Goal: Book appointment/travel/reservation

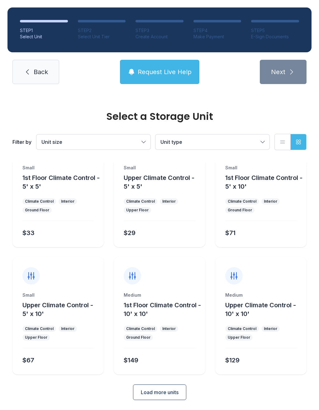
scroll to position [34, 0]
click at [170, 392] on span "Load more units" at bounding box center [160, 392] width 38 height 7
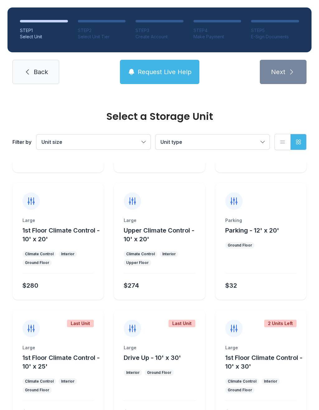
scroll to position [235, 0]
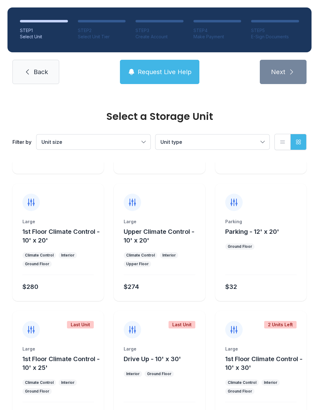
click at [235, 139] on span "Unit type" at bounding box center [209, 141] width 98 height 7
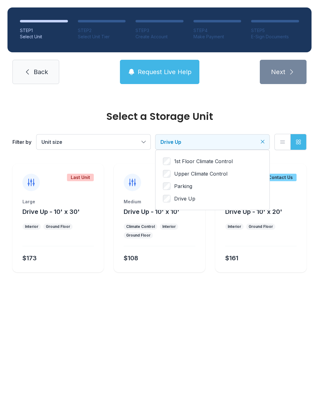
scroll to position [0, 0]
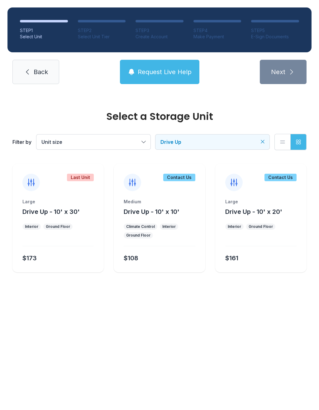
click at [136, 139] on span "Unit size" at bounding box center [90, 141] width 98 height 7
click at [124, 143] on span "Unit size" at bounding box center [90, 141] width 98 height 7
click at [34, 63] on link "Back" at bounding box center [35, 72] width 47 height 24
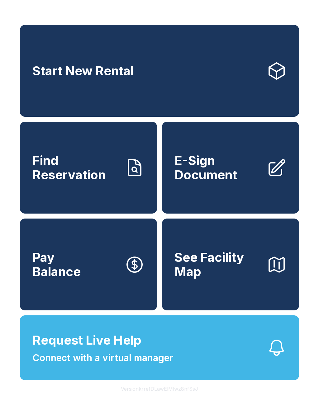
click at [203, 90] on link "Start New Rental" at bounding box center [159, 71] width 279 height 92
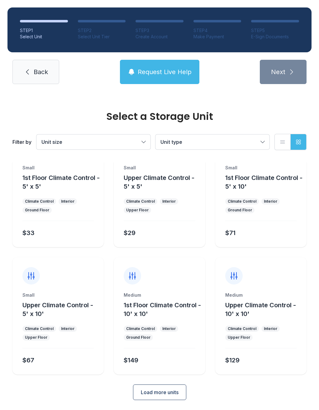
scroll to position [34, 0]
click at [163, 391] on span "Load more units" at bounding box center [160, 392] width 38 height 7
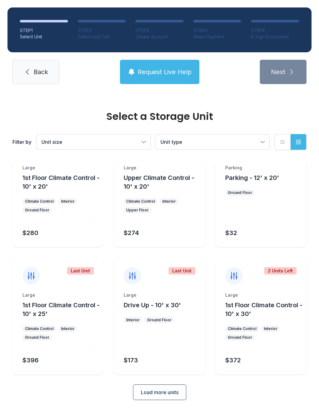
scroll to position [288, 0]
click at [166, 391] on span "Load more units" at bounding box center [160, 392] width 38 height 7
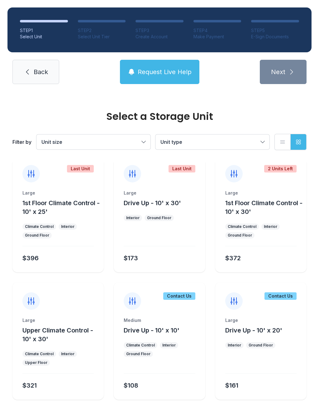
scroll to position [390, 0]
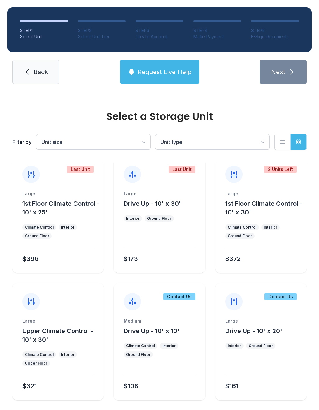
click at [226, 135] on button "Unit type" at bounding box center [212, 141] width 114 height 15
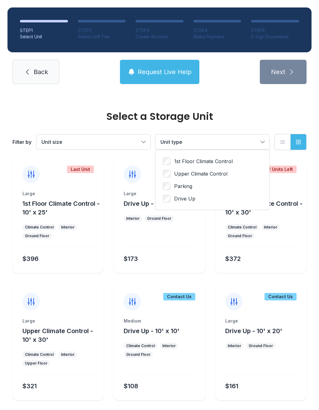
click at [171, 183] on label "Parking" at bounding box center [212, 185] width 99 height 7
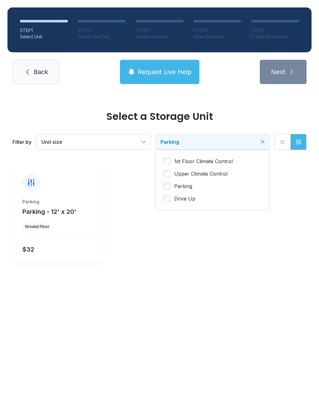
scroll to position [0, 0]
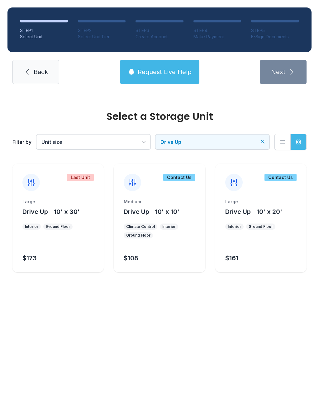
click at [34, 73] on span "Back" at bounding box center [41, 72] width 14 height 9
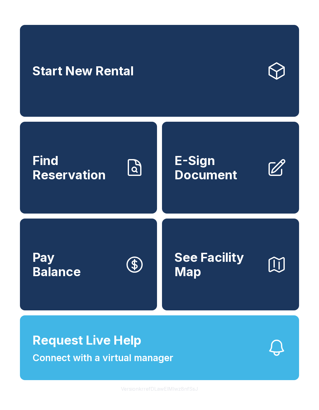
click at [177, 80] on link "Start New Rental" at bounding box center [159, 71] width 279 height 92
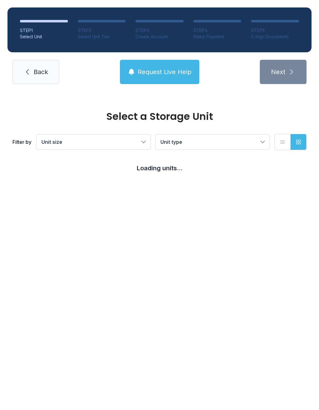
click at [31, 75] on icon at bounding box center [27, 71] width 7 height 7
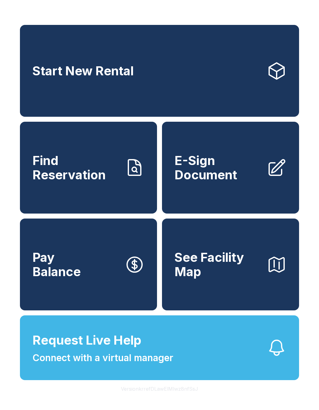
click at [113, 166] on span "Find Reservation" at bounding box center [75, 167] width 87 height 28
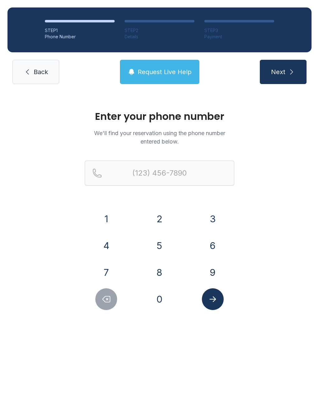
click at [217, 216] on button "3" at bounding box center [213, 219] width 22 height 22
click at [160, 213] on button "2" at bounding box center [159, 219] width 22 height 22
click at [120, 207] on form "(32 1 2 3 4 5 6 7 8 9 0" at bounding box center [159, 235] width 149 height 149
click at [106, 218] on button "1" at bounding box center [106, 219] width 22 height 22
click at [107, 238] on button "4" at bounding box center [106, 246] width 22 height 22
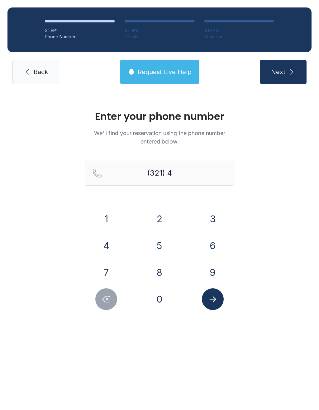
click at [165, 308] on button "0" at bounding box center [159, 299] width 22 height 22
click at [164, 308] on button "0" at bounding box center [159, 299] width 22 height 22
click at [109, 241] on button "4" at bounding box center [106, 246] width 22 height 22
click at [108, 242] on button "4" at bounding box center [106, 246] width 22 height 22
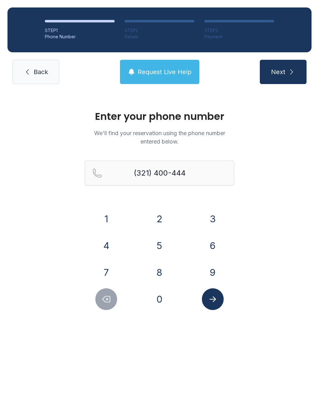
click at [110, 242] on button "4" at bounding box center [106, 246] width 22 height 22
type input "[PHONE_NUMBER]"
click at [218, 304] on button "Submit lookup form" at bounding box center [213, 299] width 22 height 22
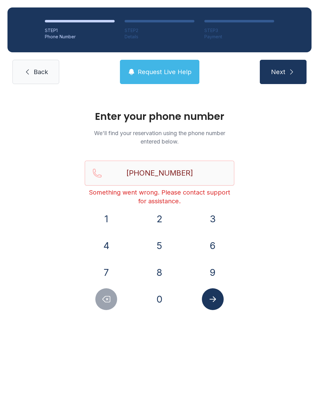
click at [220, 301] on button "Submit lookup form" at bounding box center [213, 299] width 22 height 22
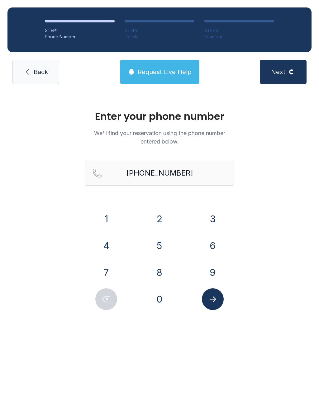
click at [47, 75] on span "Back" at bounding box center [41, 72] width 14 height 9
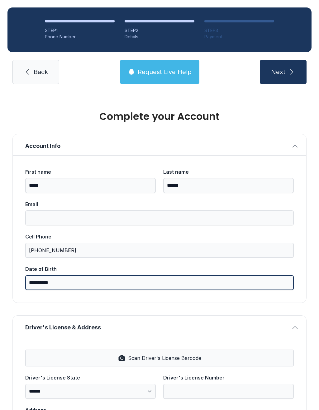
click at [90, 283] on input "**********" at bounding box center [159, 282] width 268 height 15
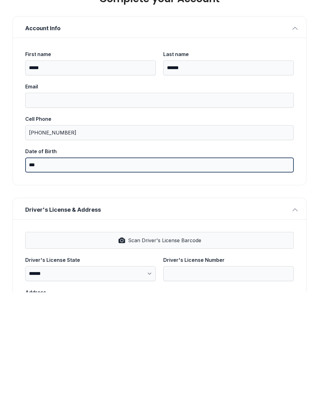
type input "*"
paste input "*"
type input "*"
type input "**********"
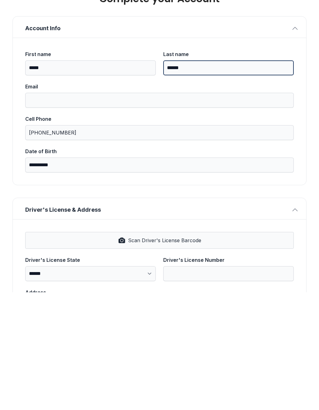
click at [208, 178] on input "******" at bounding box center [228, 185] width 130 height 15
type input "**********"
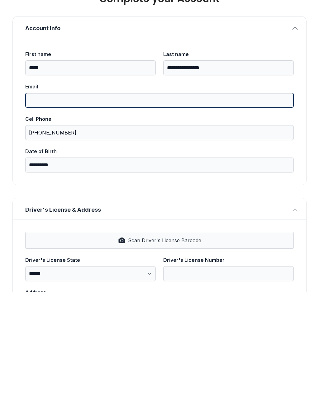
click at [139, 210] on input "Email" at bounding box center [159, 217] width 268 height 15
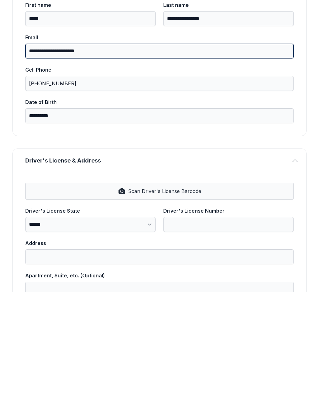
scroll to position [51, 0]
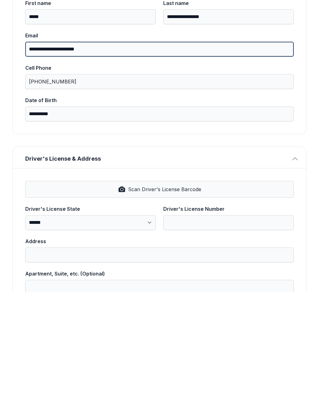
type input "**********"
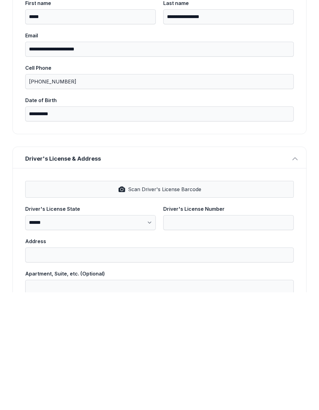
click at [176, 298] on button "Scan Driver's License Barcode" at bounding box center [159, 306] width 268 height 17
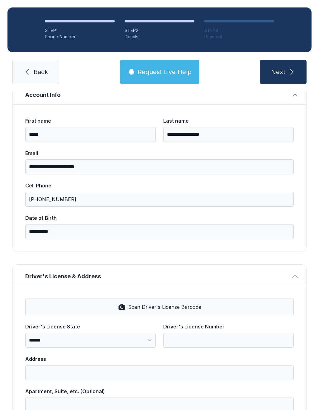
type input "**********"
type input "********"
type input "*****"
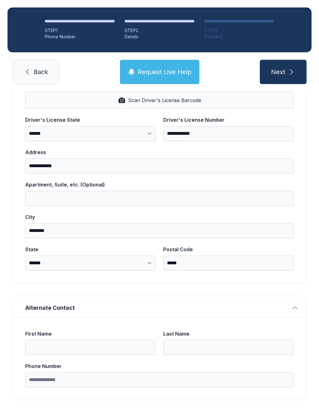
scroll to position [257, 0]
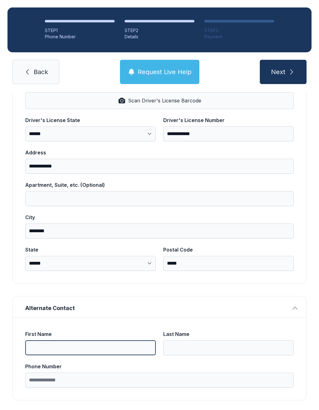
click at [97, 340] on input "First Name" at bounding box center [90, 347] width 130 height 15
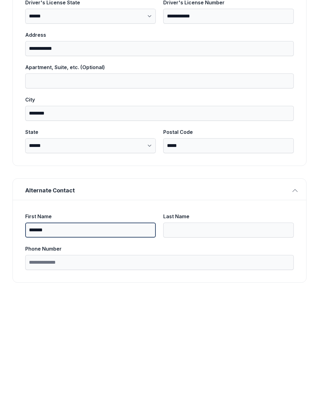
type input "*******"
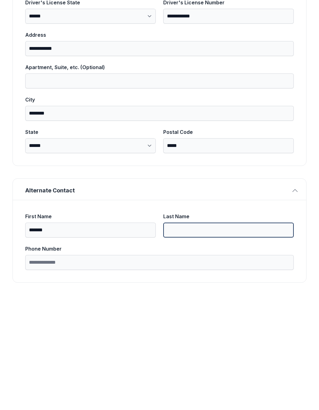
click at [207, 340] on input "Last Name" at bounding box center [228, 347] width 130 height 15
type input "******"
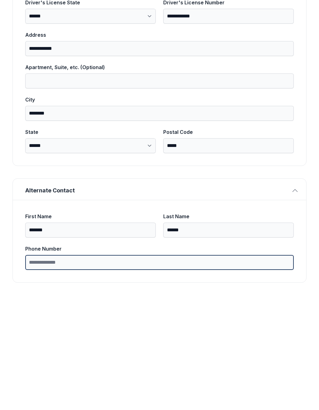
click at [131, 372] on input "Phone Number" at bounding box center [159, 379] width 268 height 15
type input "**********"
click at [283, 60] on button "Next" at bounding box center [283, 72] width 47 height 24
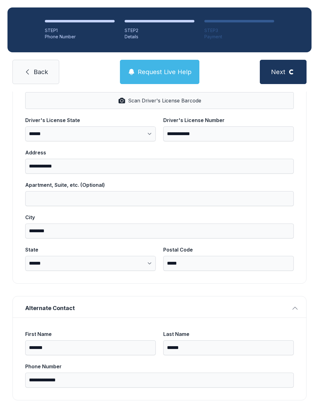
scroll to position [0, 0]
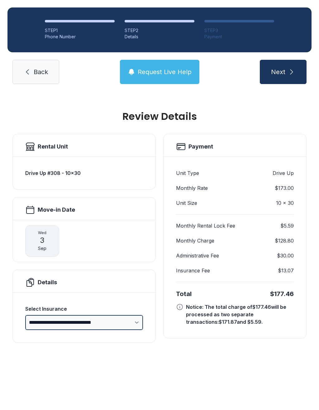
click at [115, 315] on select "**********" at bounding box center [84, 322] width 118 height 15
click at [283, 68] on span "Next" at bounding box center [278, 72] width 14 height 9
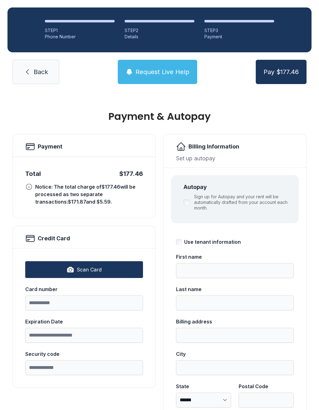
click at [108, 267] on button "Scan Card" at bounding box center [84, 269] width 118 height 17
click at [42, 79] on link "Back" at bounding box center [35, 72] width 47 height 24
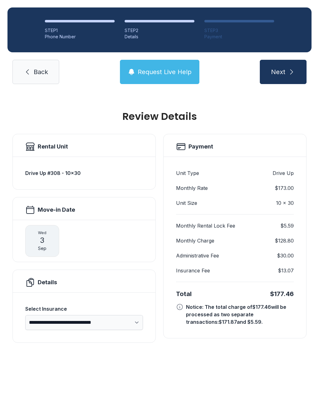
click at [39, 69] on span "Back" at bounding box center [41, 72] width 14 height 9
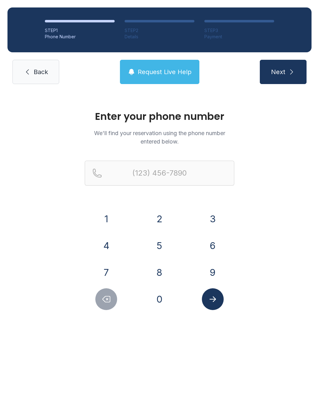
click at [39, 69] on span "Back" at bounding box center [41, 72] width 14 height 9
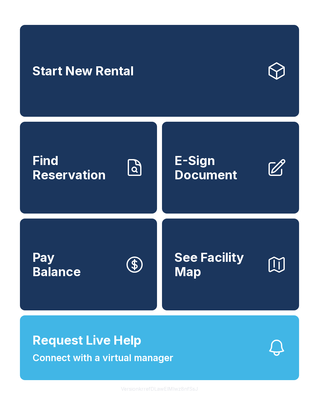
click at [248, 174] on span "E-Sign Document" at bounding box center [217, 167] width 87 height 28
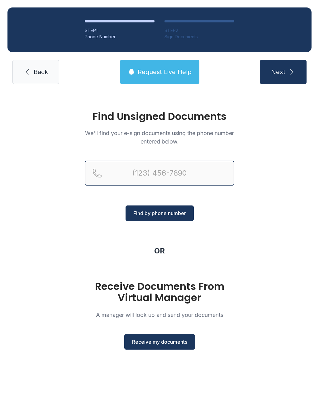
click at [210, 185] on input "Reservation phone number" at bounding box center [159, 173] width 149 height 25
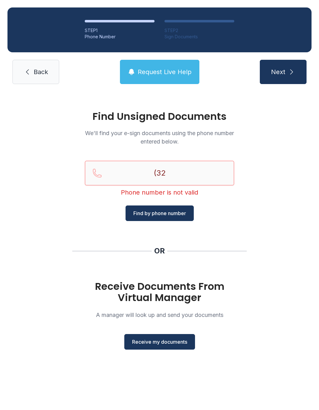
click at [178, 173] on input "(32" at bounding box center [159, 173] width 149 height 25
type input "[PHONE_NUMBER]"
